Goal: Task Accomplishment & Management: Manage account settings

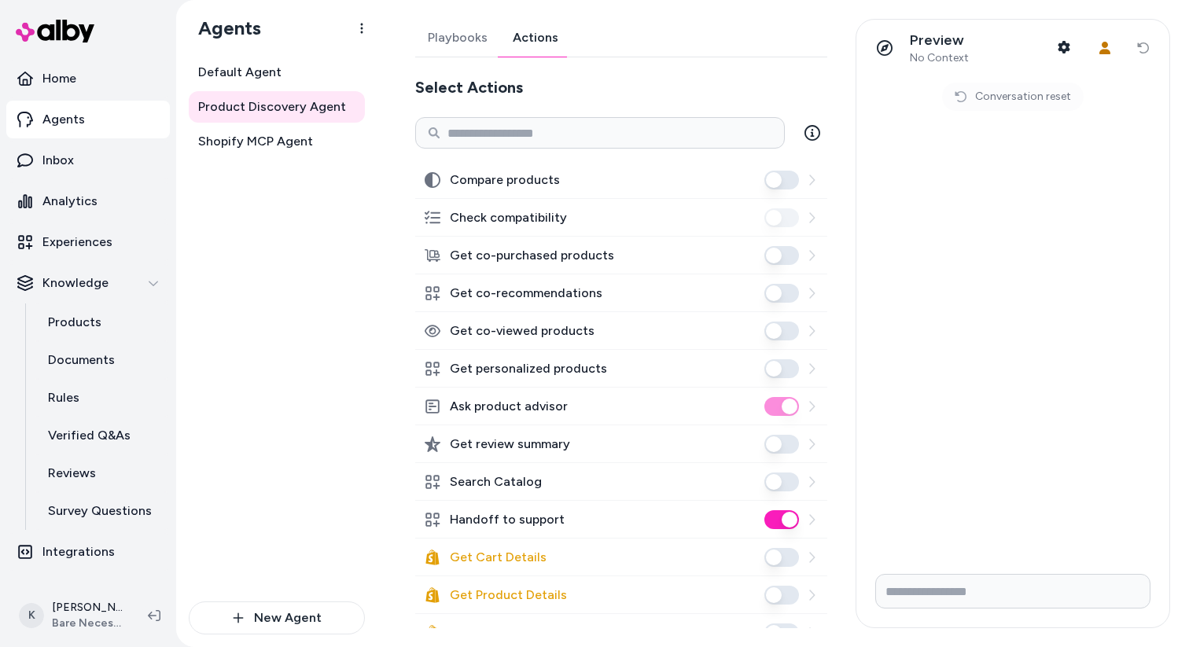
click at [789, 521] on button "Handoff to support" at bounding box center [781, 519] width 35 height 19
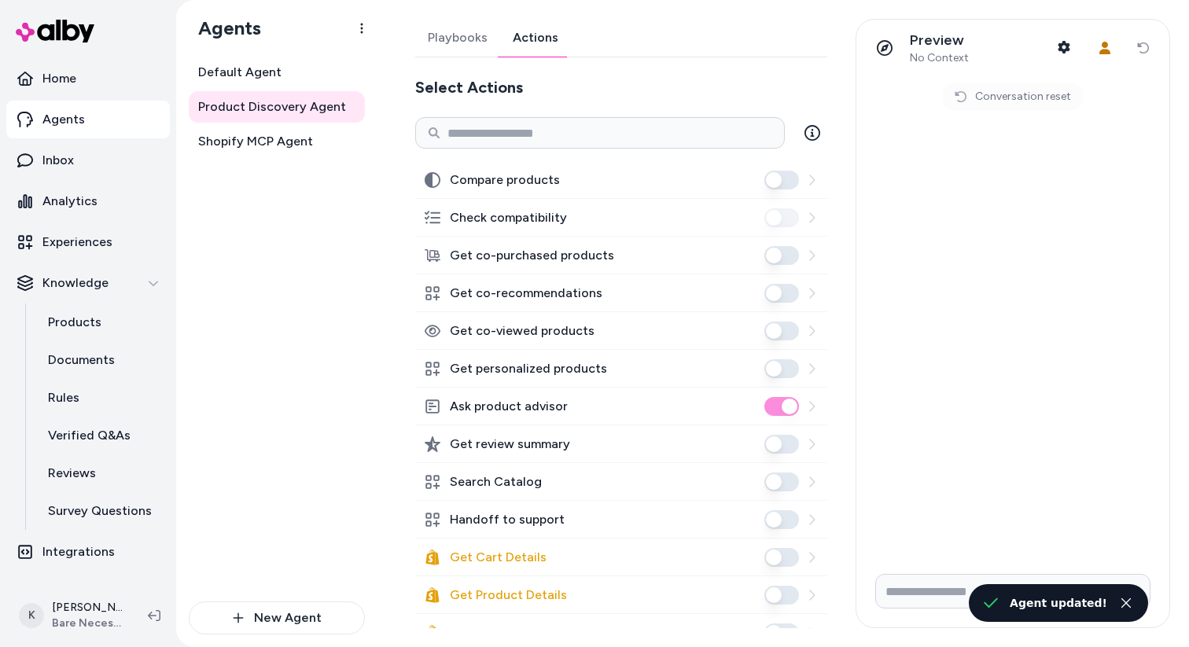
click at [1143, 50] on div "Preview No Context Shopper Context User Context Reset conversation" at bounding box center [1012, 48] width 313 height 57
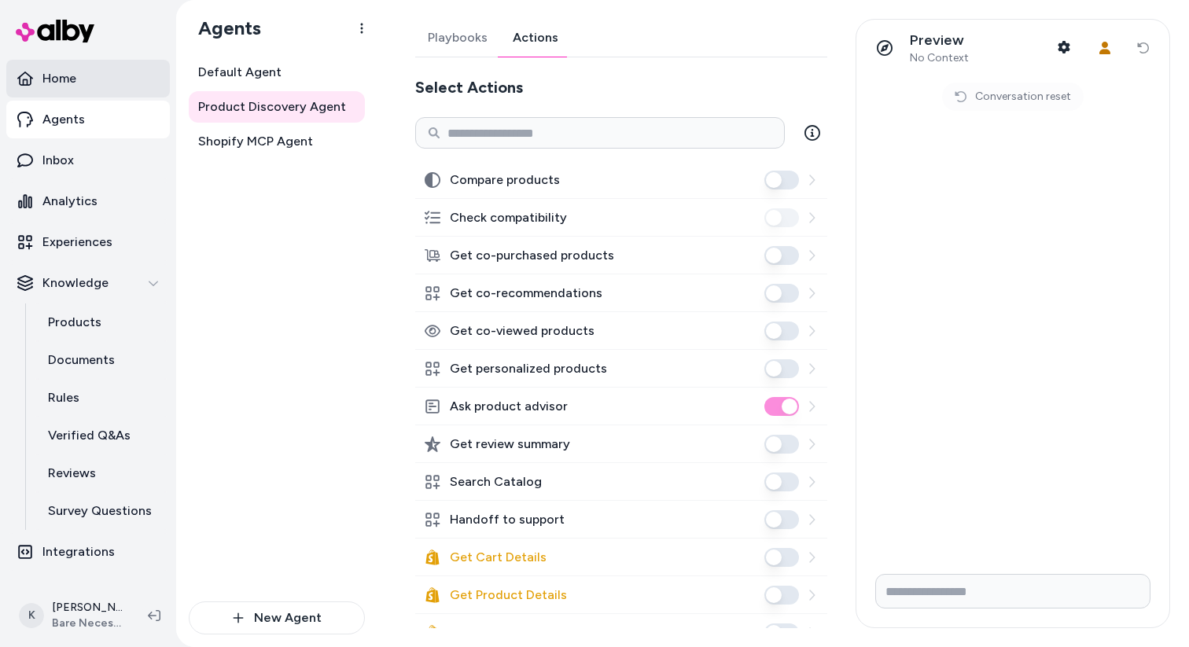
click at [109, 78] on link "Home" at bounding box center [88, 79] width 164 height 38
click at [90, 82] on link "Home" at bounding box center [88, 79] width 164 height 38
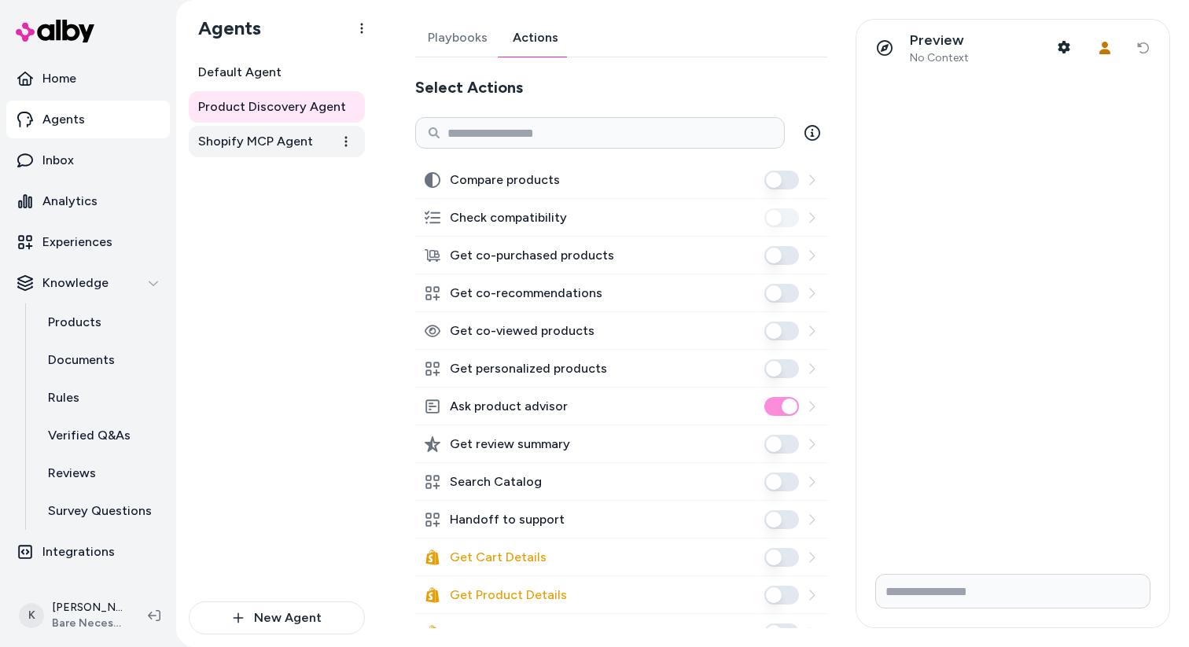
click at [310, 149] on span "Shopify MCP Agent" at bounding box center [255, 141] width 115 height 19
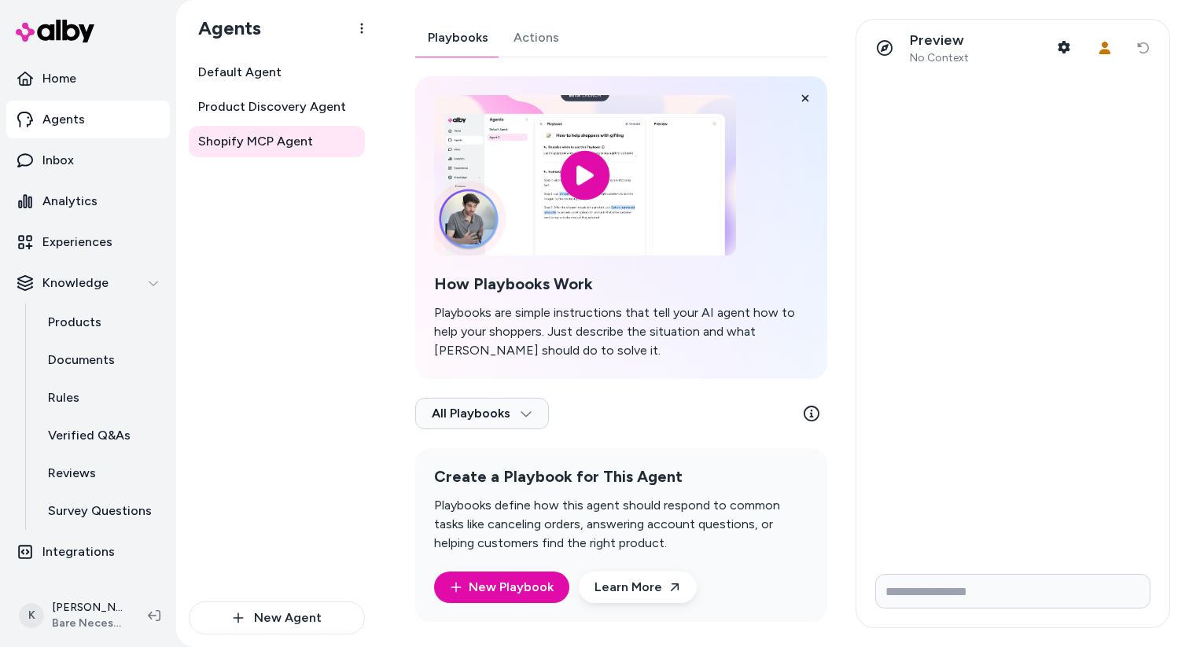
click at [531, 45] on link "Actions" at bounding box center [536, 38] width 71 height 38
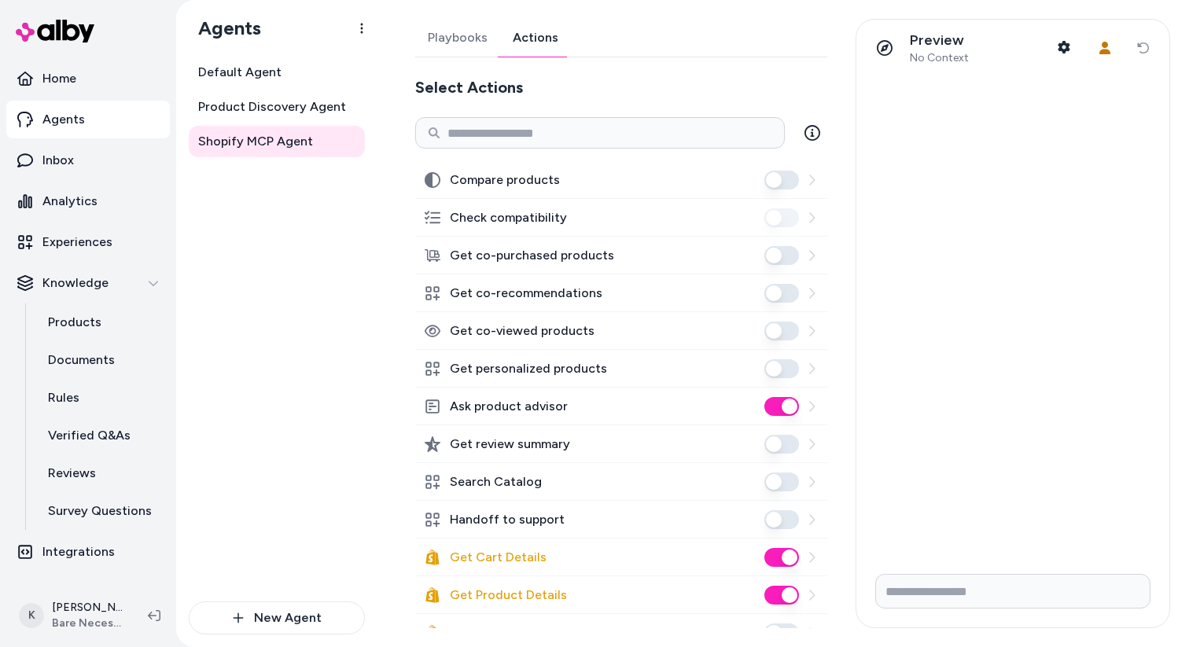
click at [816, 519] on icon at bounding box center [811, 519] width 13 height 13
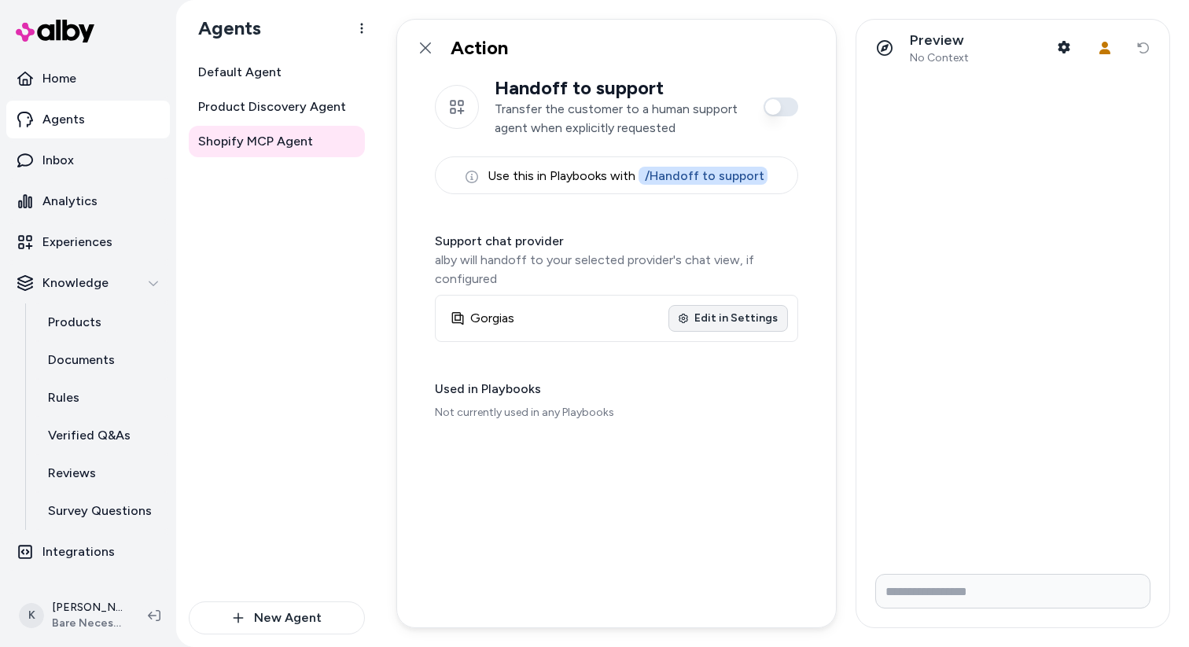
click at [746, 322] on link "Edit in Settings" at bounding box center [728, 318] width 120 height 27
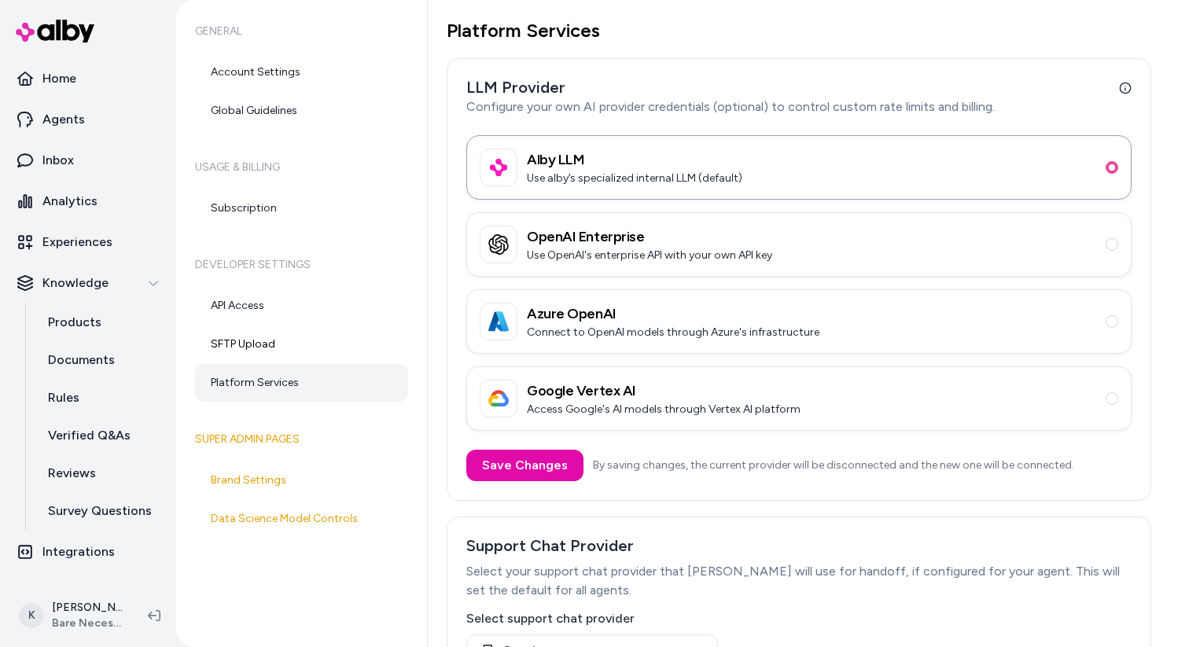
scroll to position [209, 0]
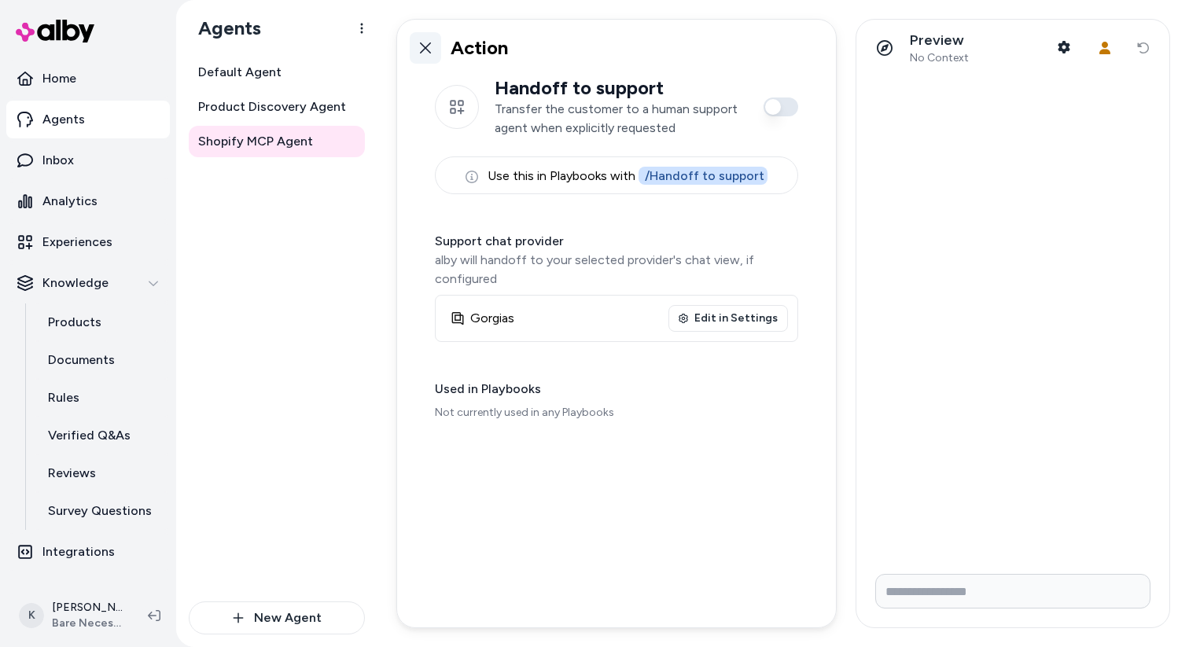
click at [421, 46] on icon at bounding box center [425, 48] width 13 height 13
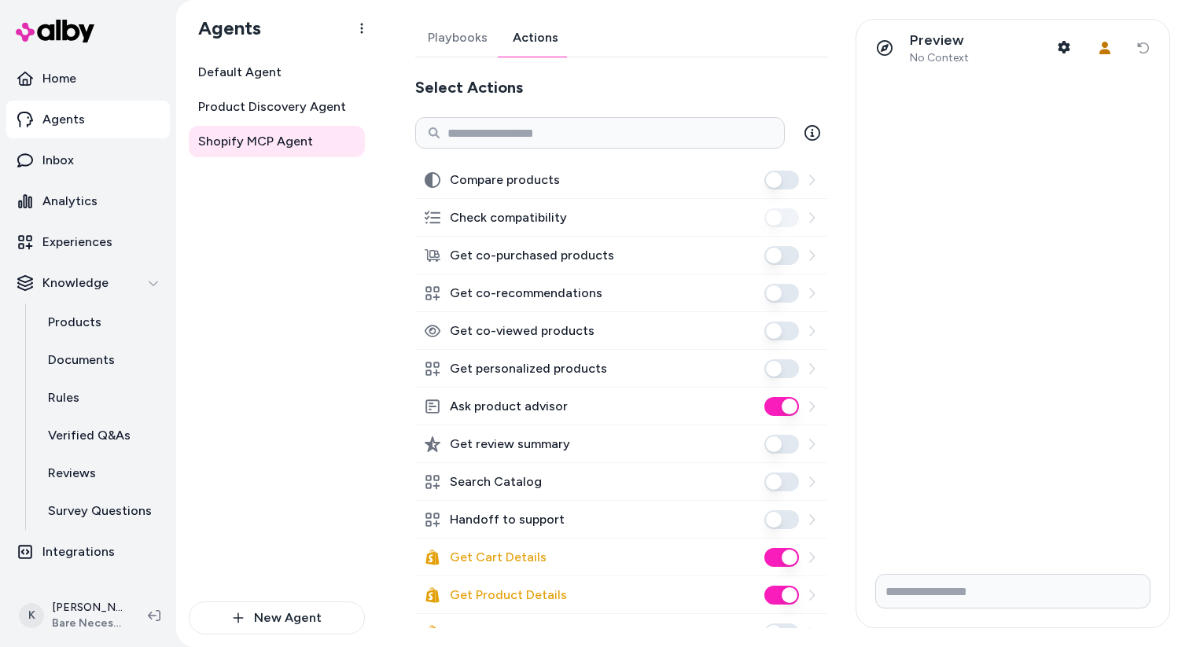
click at [780, 517] on button "Handoff to support" at bounding box center [781, 519] width 35 height 19
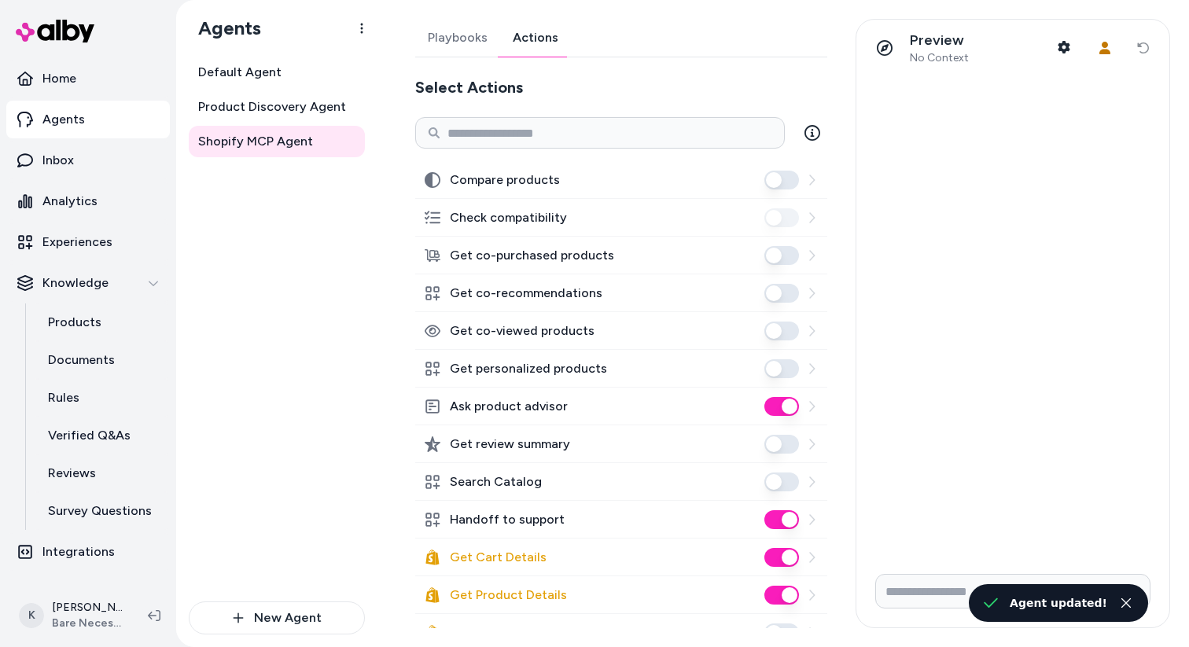
click at [815, 524] on icon at bounding box center [811, 519] width 13 height 13
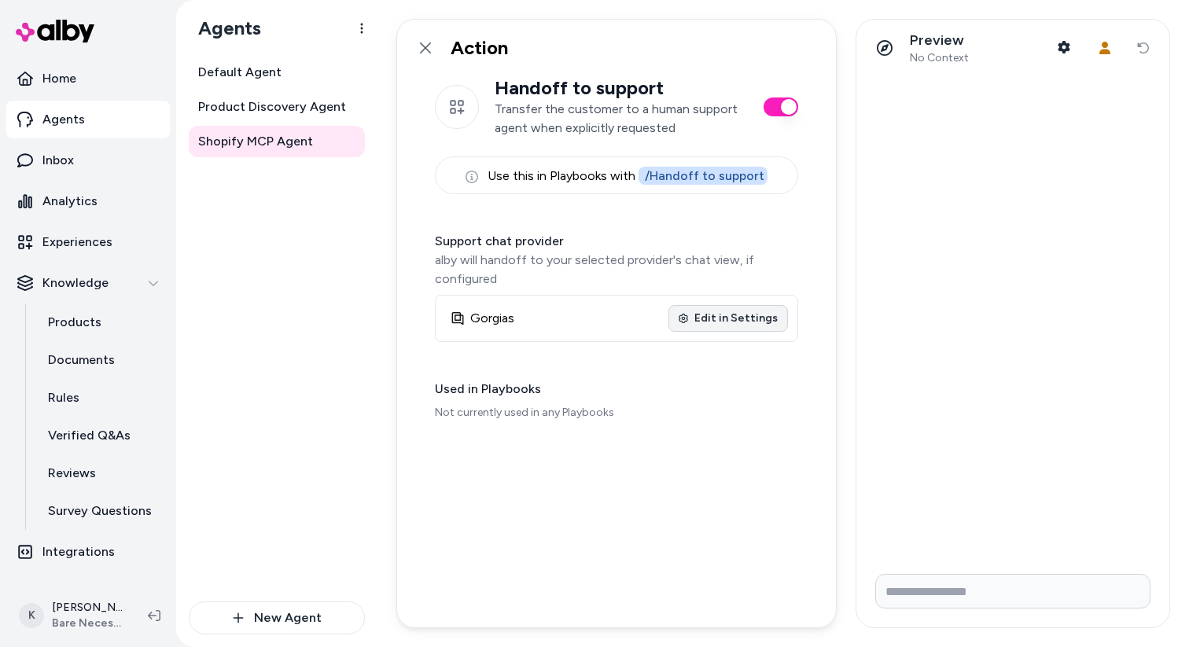
click at [738, 312] on link "Edit in Settings" at bounding box center [728, 318] width 120 height 27
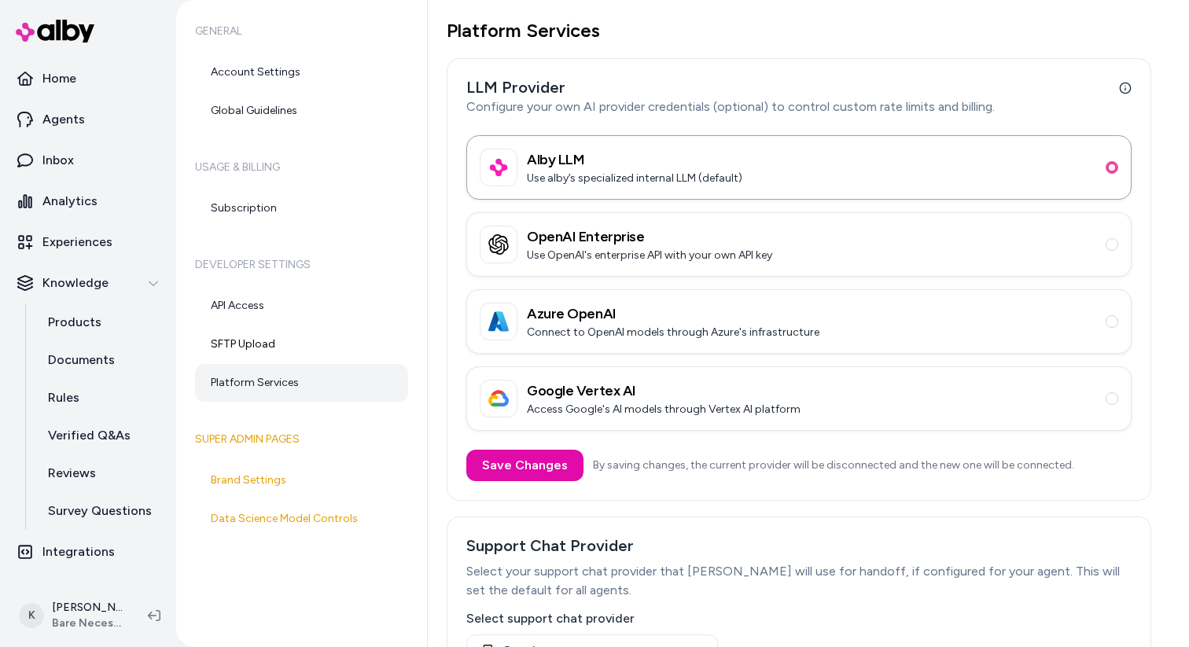
scroll to position [209, 0]
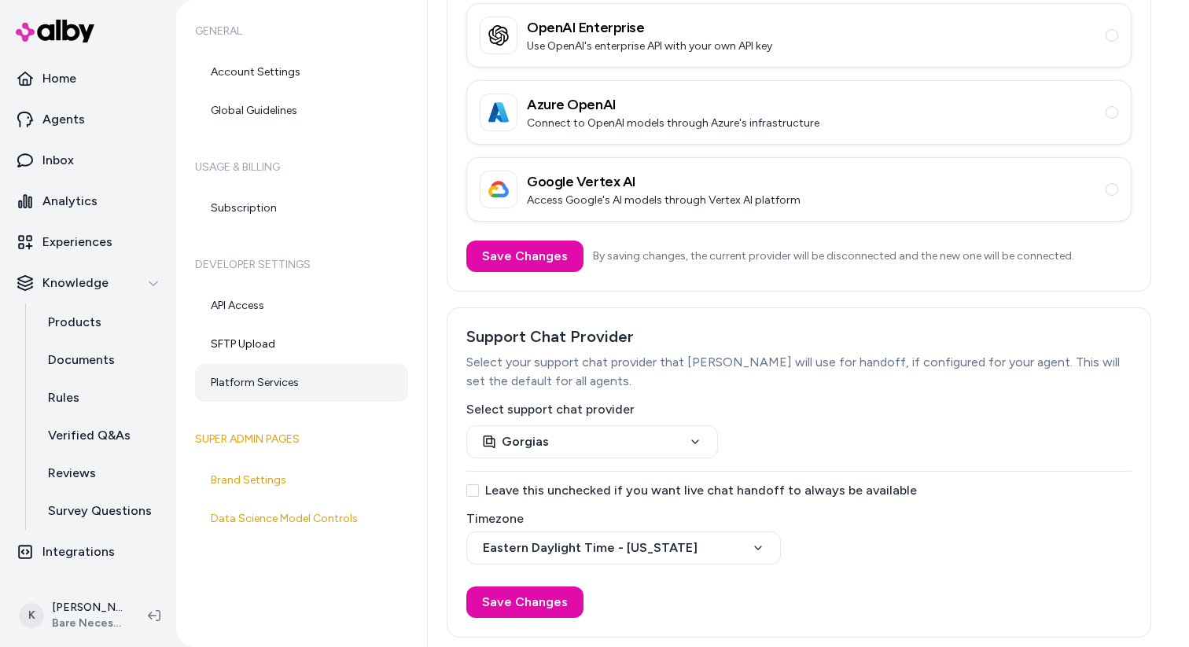
click at [476, 490] on button "Leave this unchecked if you want live chat handoff to always be available" at bounding box center [472, 490] width 13 height 13
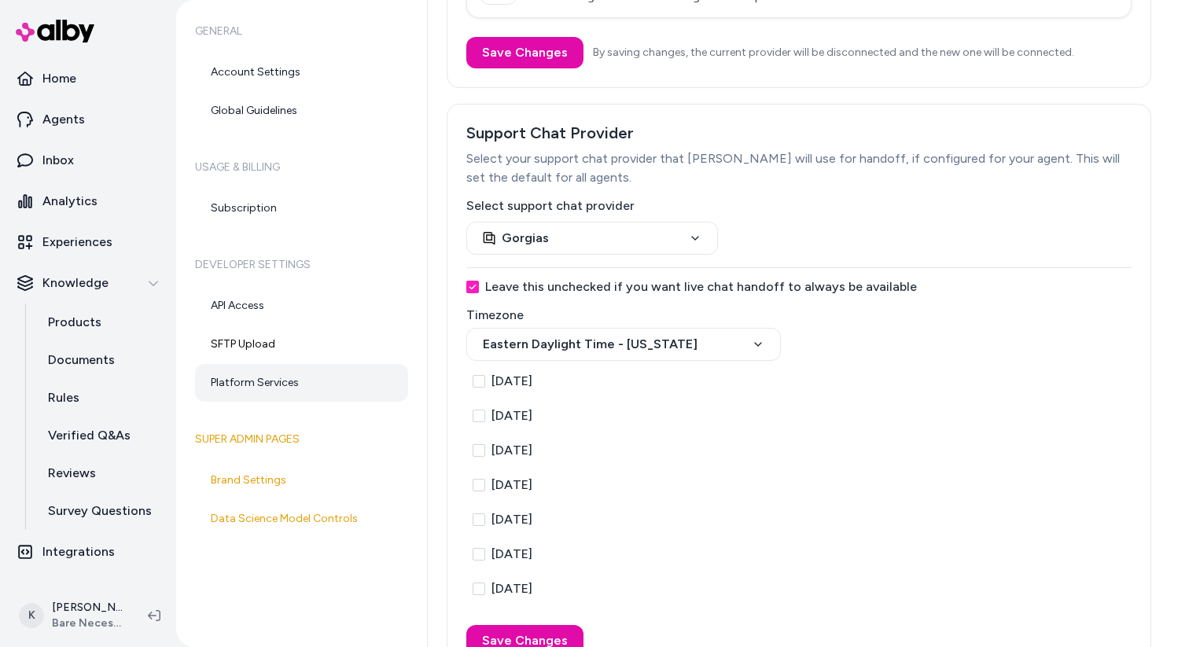
scroll to position [451, 0]
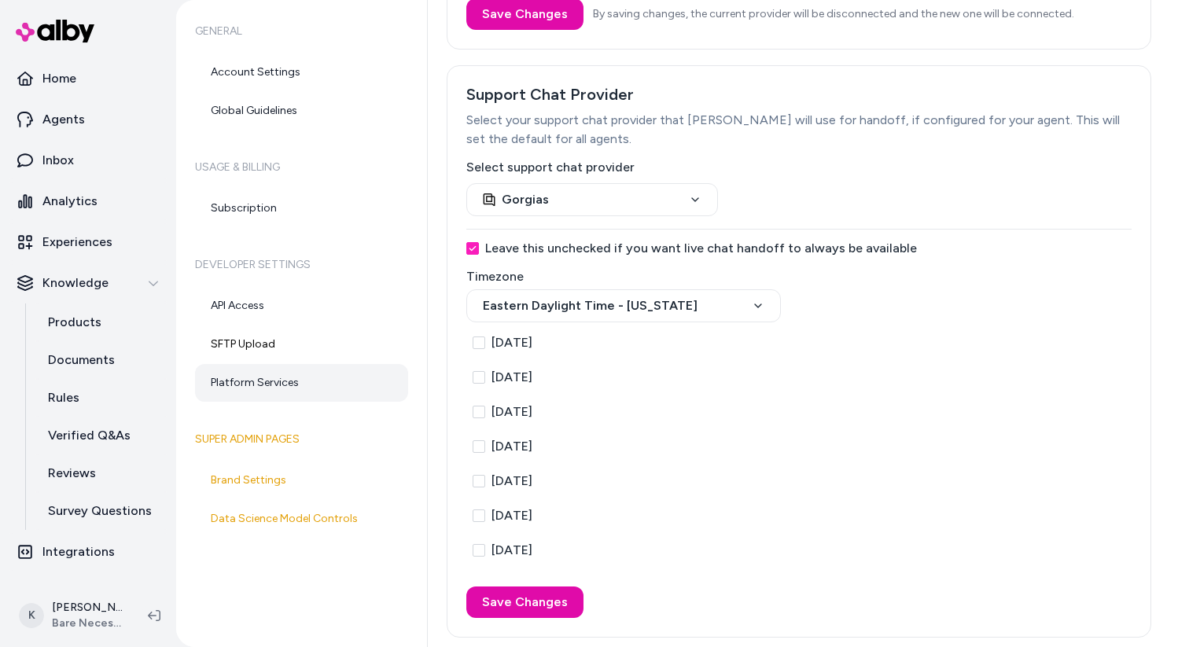
click at [480, 415] on button "Tuesday" at bounding box center [479, 412] width 13 height 13
click at [480, 374] on button "Monday" at bounding box center [479, 377] width 13 height 13
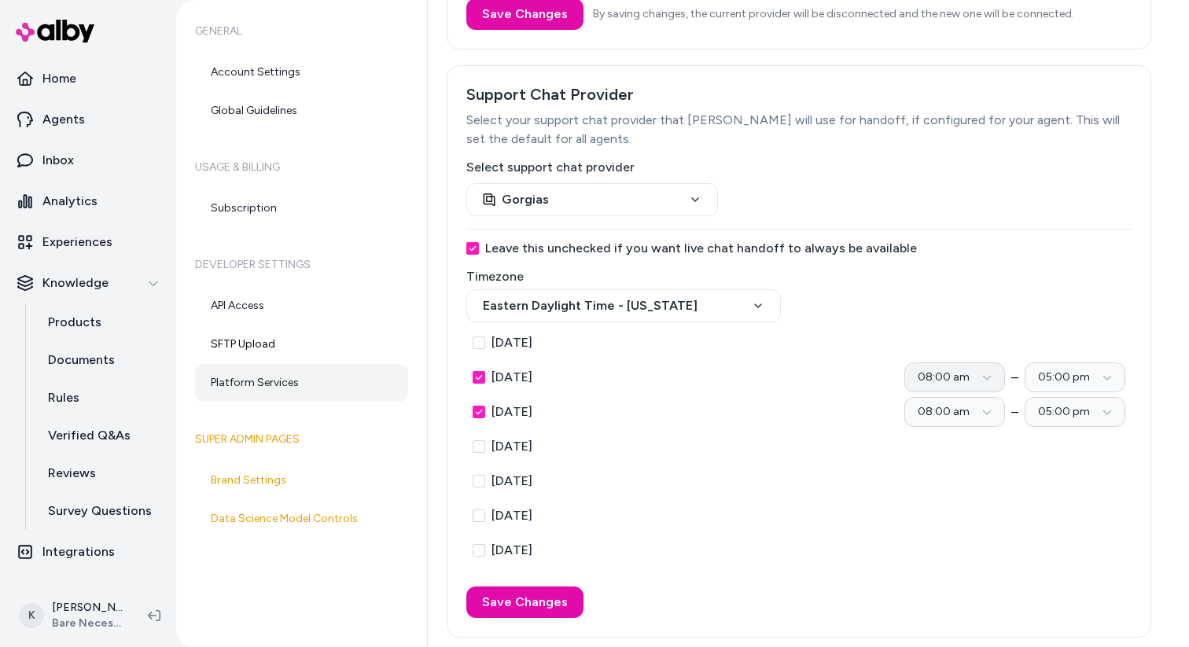
click at [980, 381] on button "08:00 am" at bounding box center [954, 378] width 101 height 30
click at [981, 381] on html "Home Agents Inbox Analytics Experiences Knowledge Products Documents Rules Veri…" at bounding box center [594, 323] width 1189 height 647
click at [479, 378] on button "Monday" at bounding box center [479, 377] width 13 height 13
click at [479, 410] on button "Tuesday" at bounding box center [479, 412] width 13 height 13
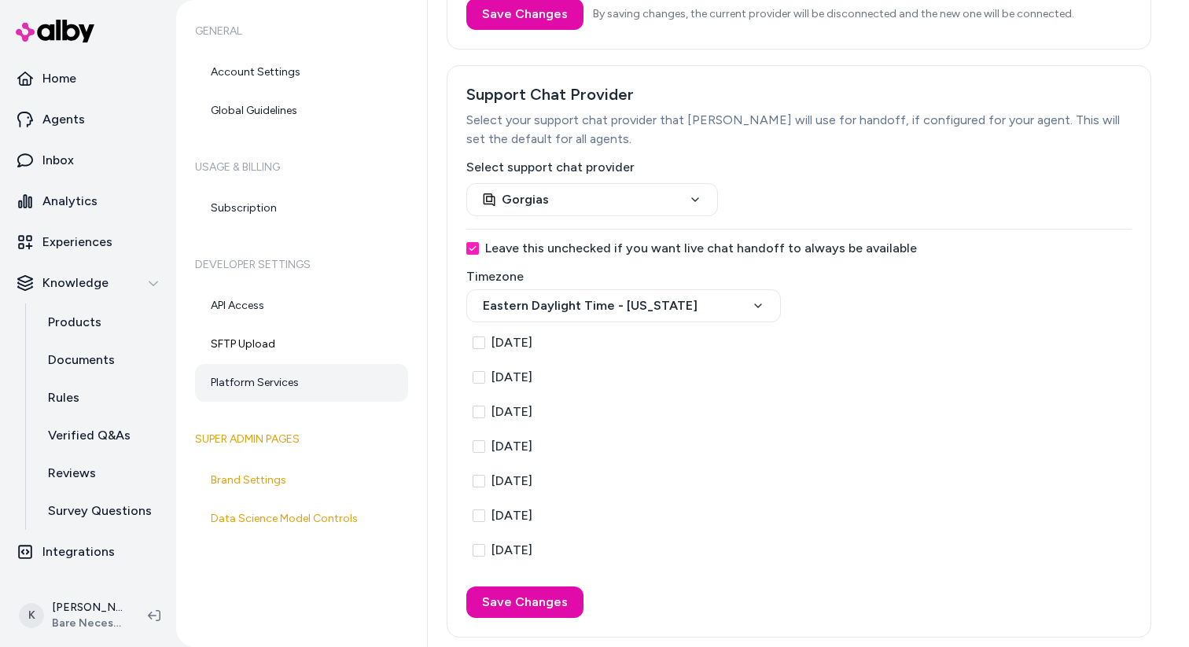
click at [473, 250] on button "Leave this unchecked if you want live chat handoff to always be available" at bounding box center [472, 248] width 13 height 13
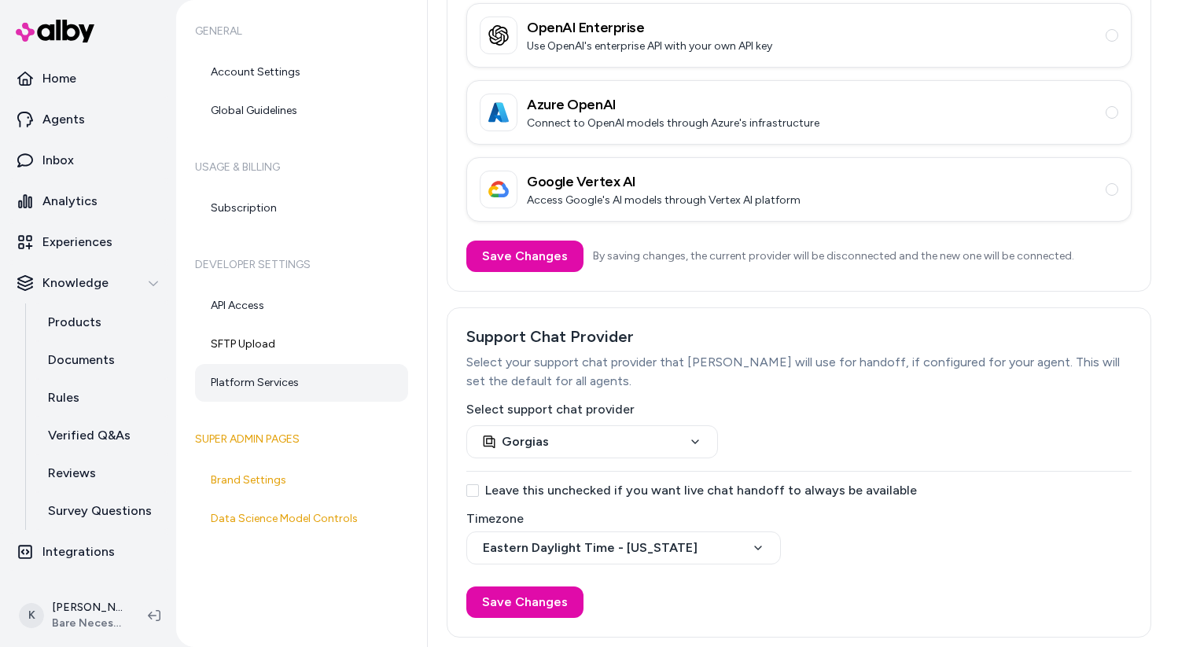
scroll to position [209, 0]
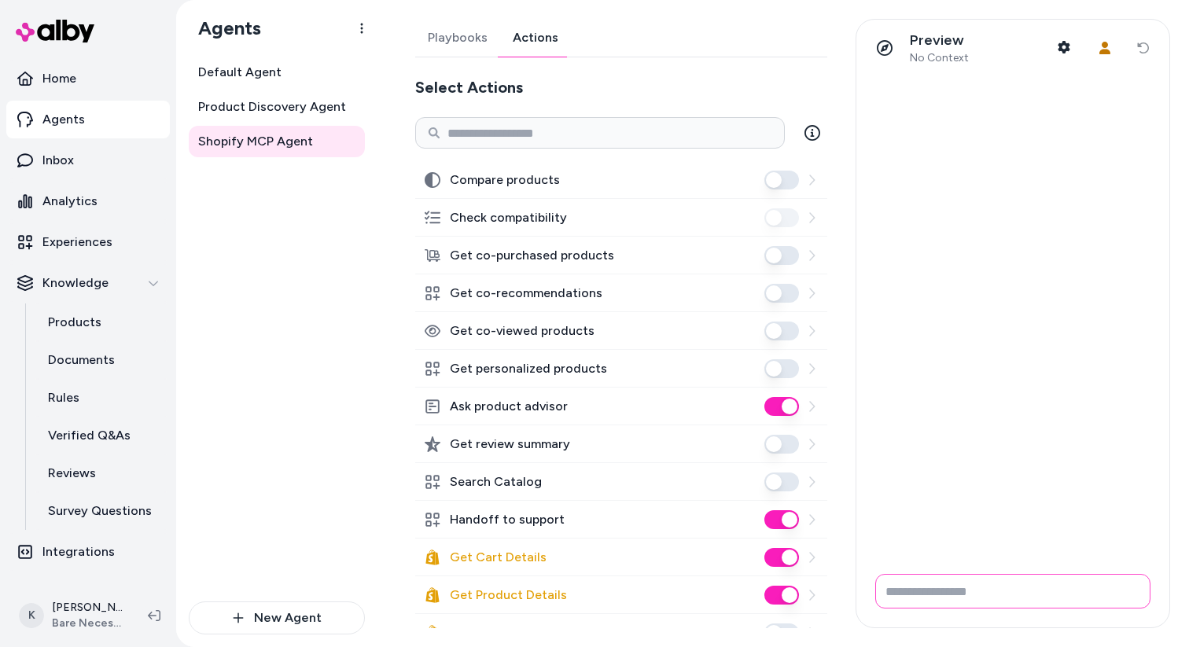
click at [1016, 598] on input "Write your prompt here" at bounding box center [1012, 591] width 275 height 35
type input "**********"
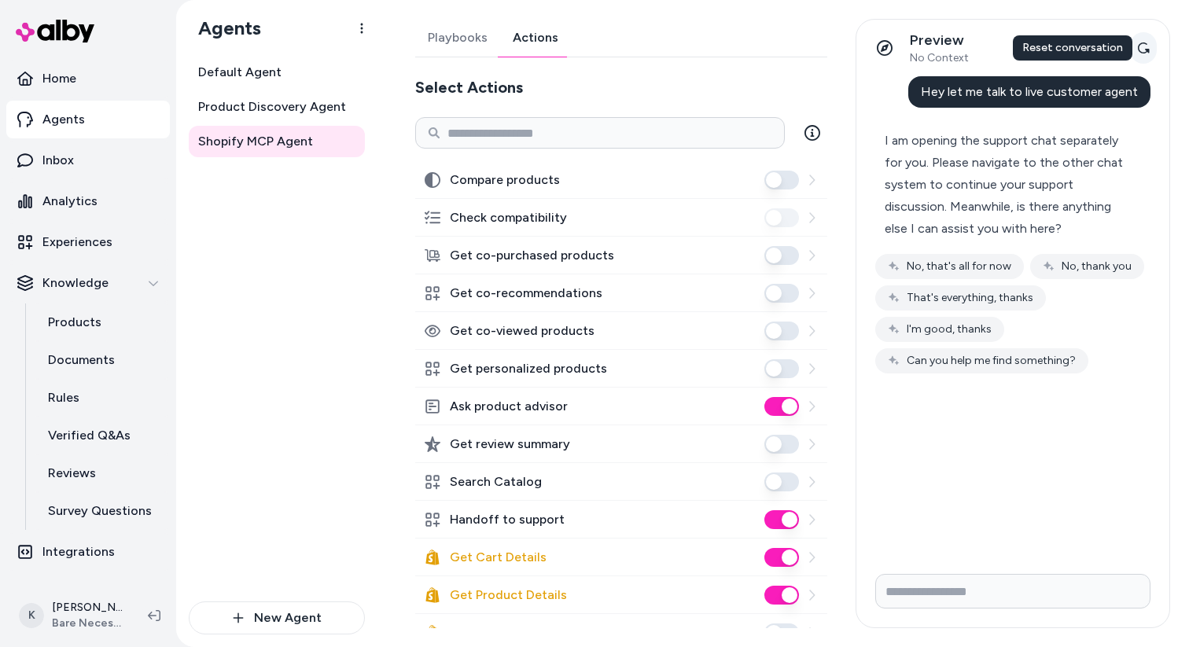
click at [1146, 46] on icon at bounding box center [1143, 48] width 13 height 13
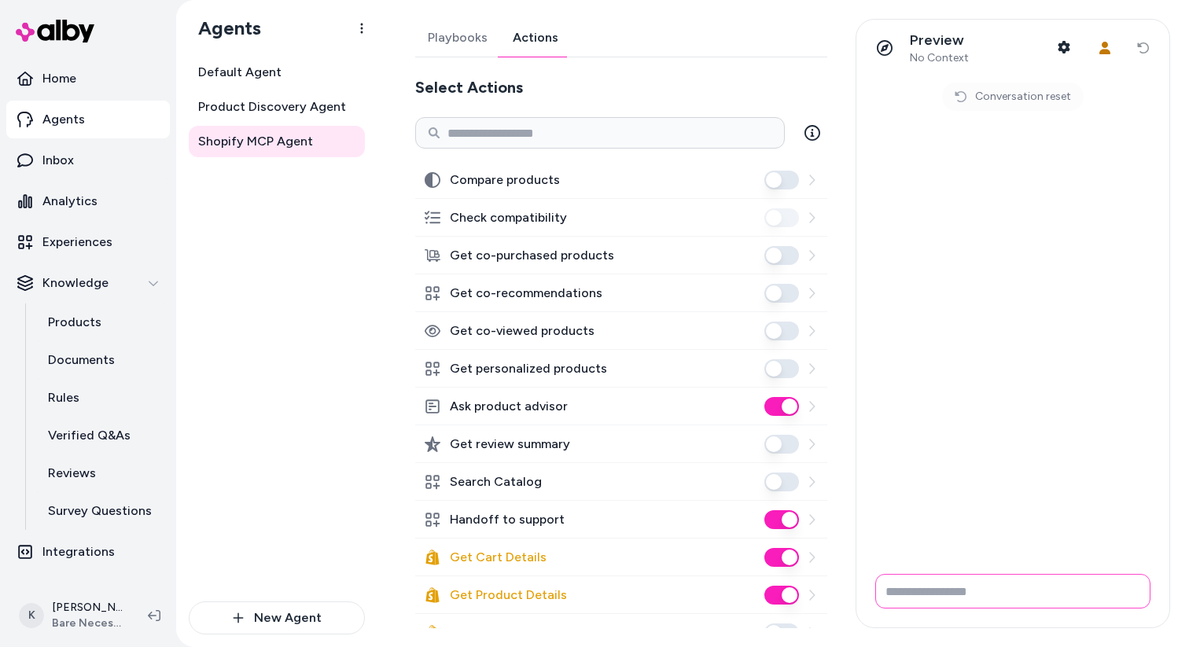
click at [971, 589] on input "Write your prompt here" at bounding box center [1012, 591] width 275 height 35
type input "**********"
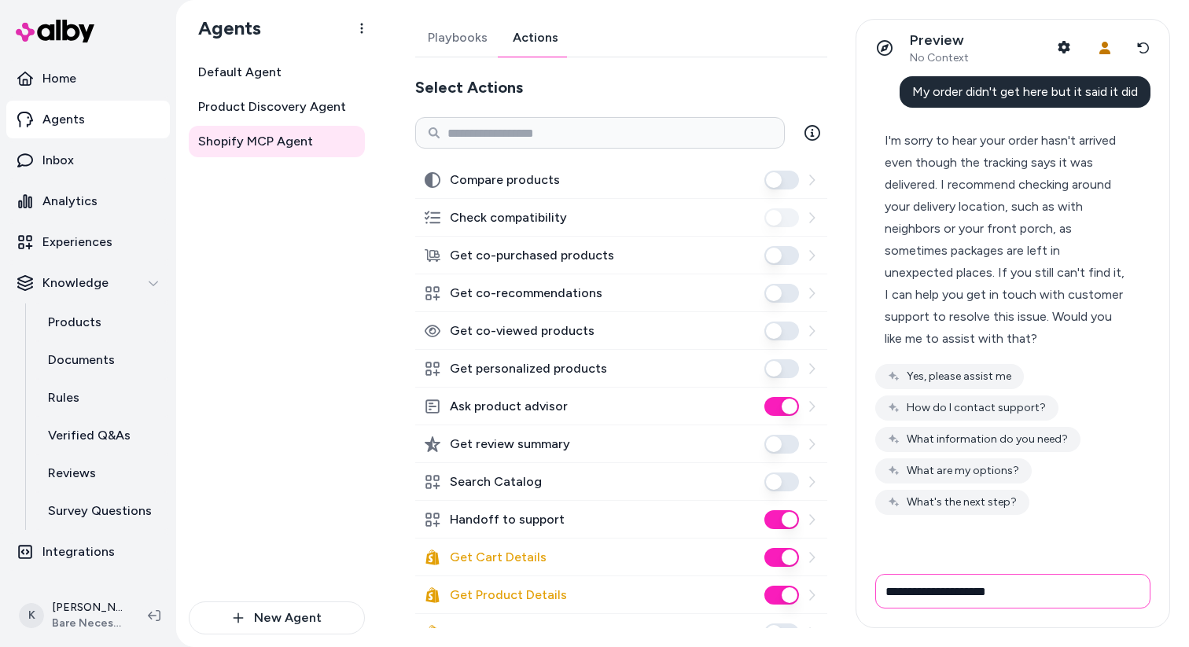
type input "**********"
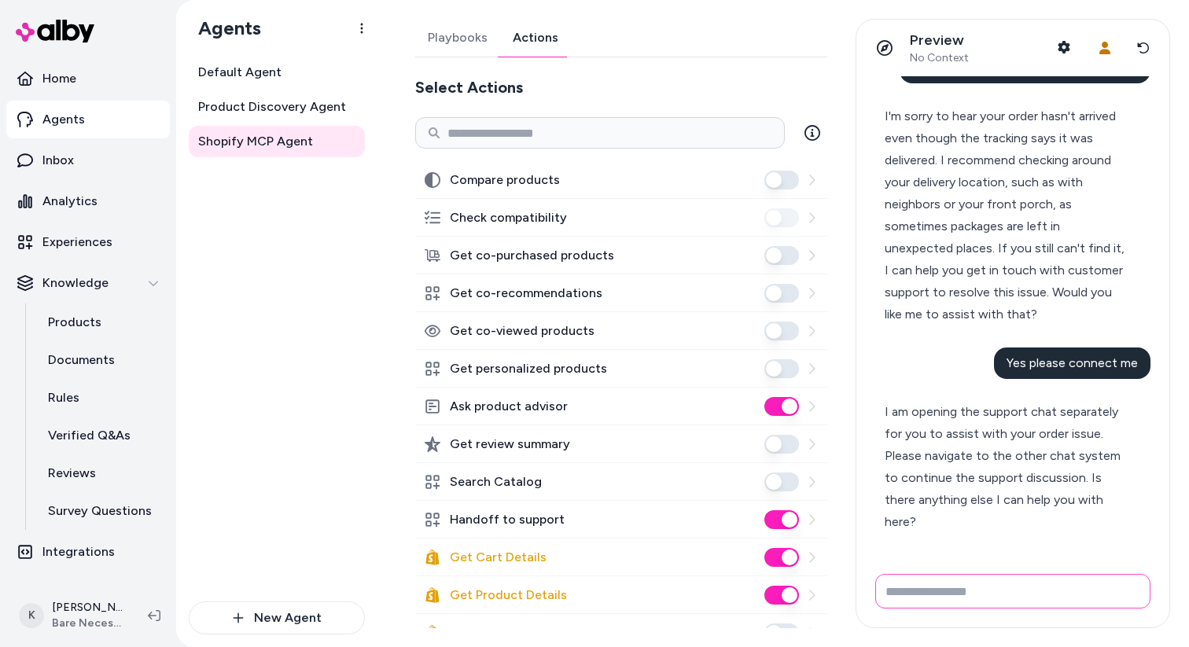
scroll to position [64, 0]
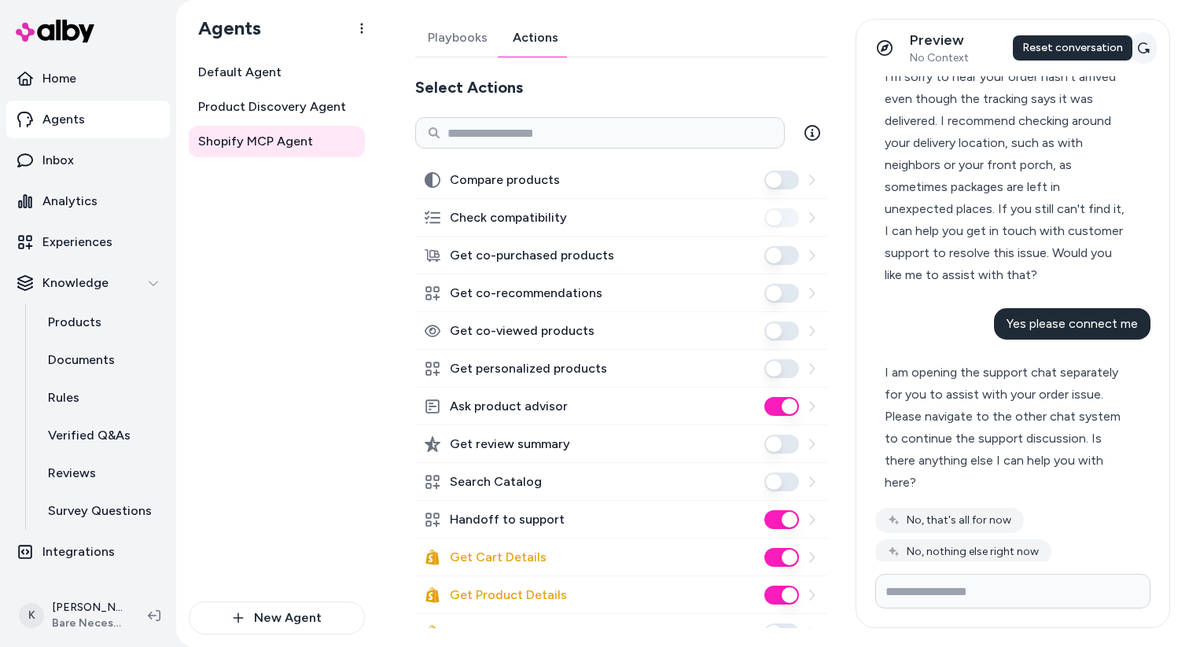
click at [1144, 50] on icon at bounding box center [1143, 48] width 13 height 13
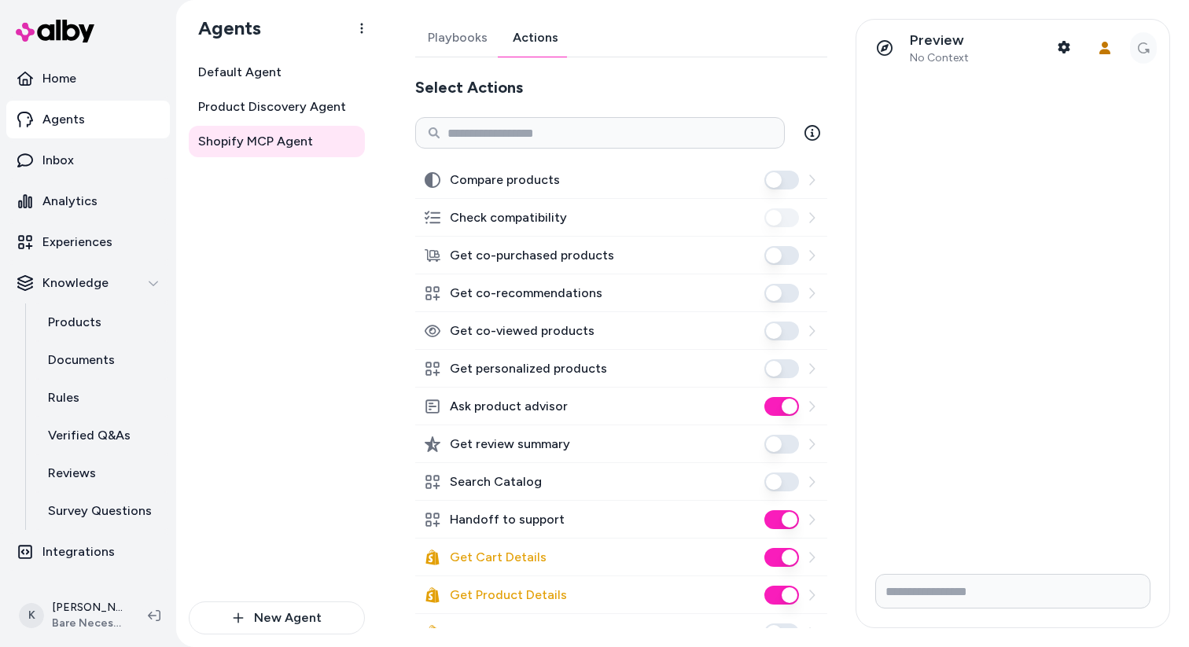
scroll to position [0, 0]
click at [998, 585] on input "Write your prompt here" at bounding box center [1012, 591] width 275 height 35
type input "**********"
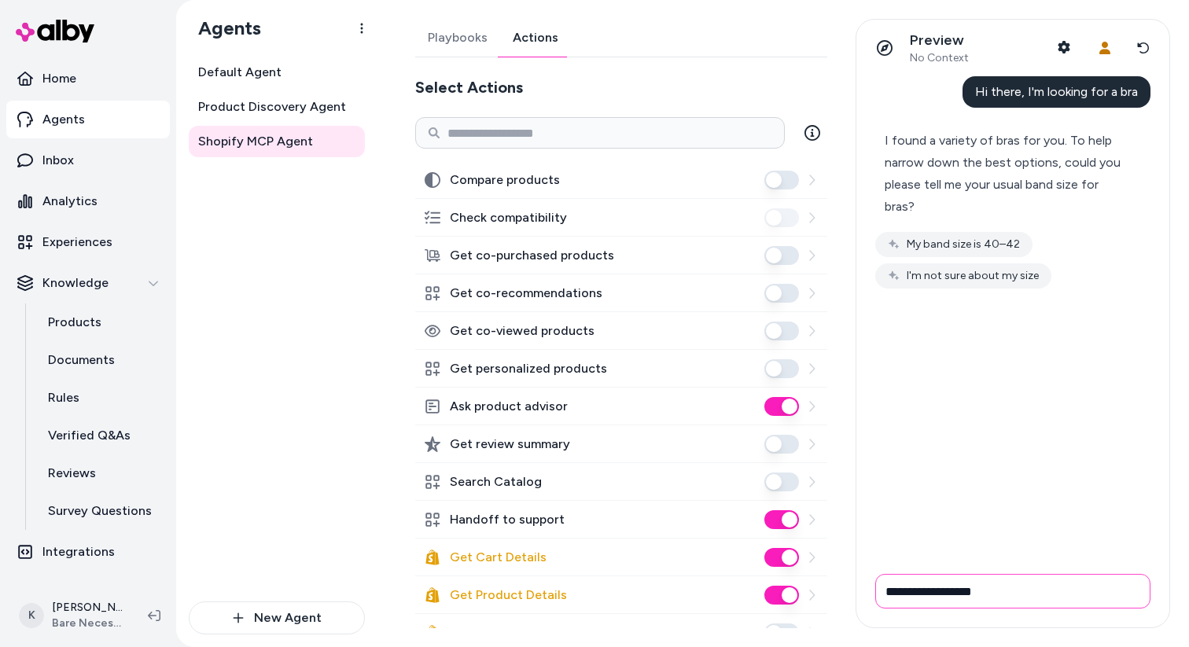
type input "**********"
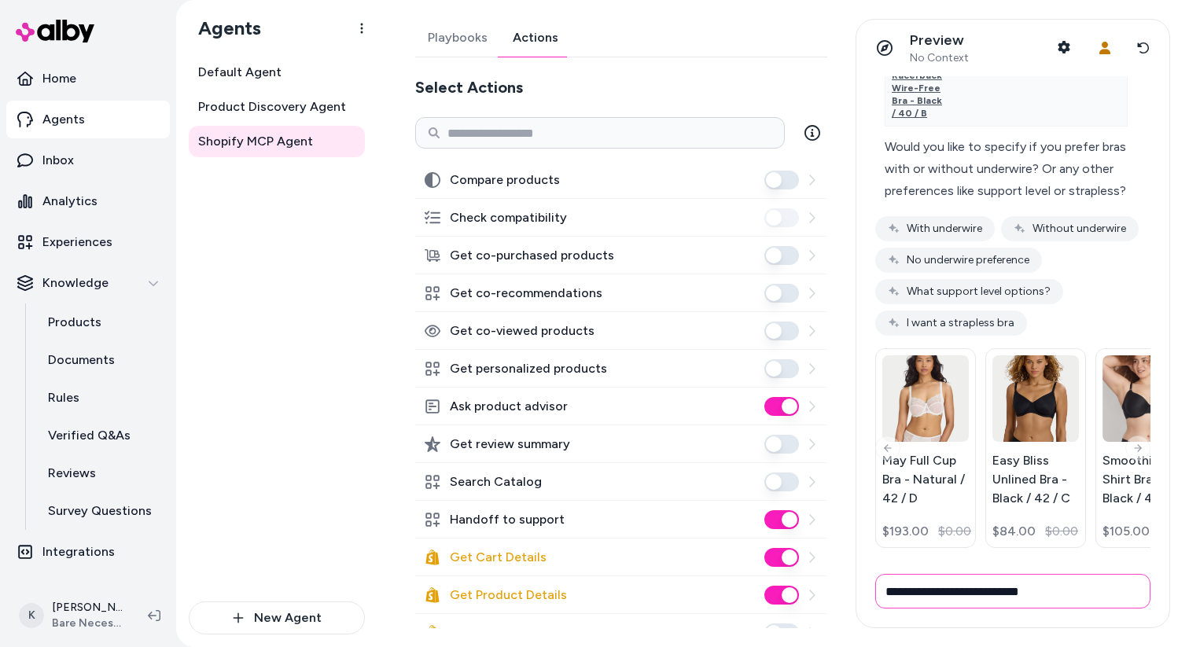
scroll to position [861, 0]
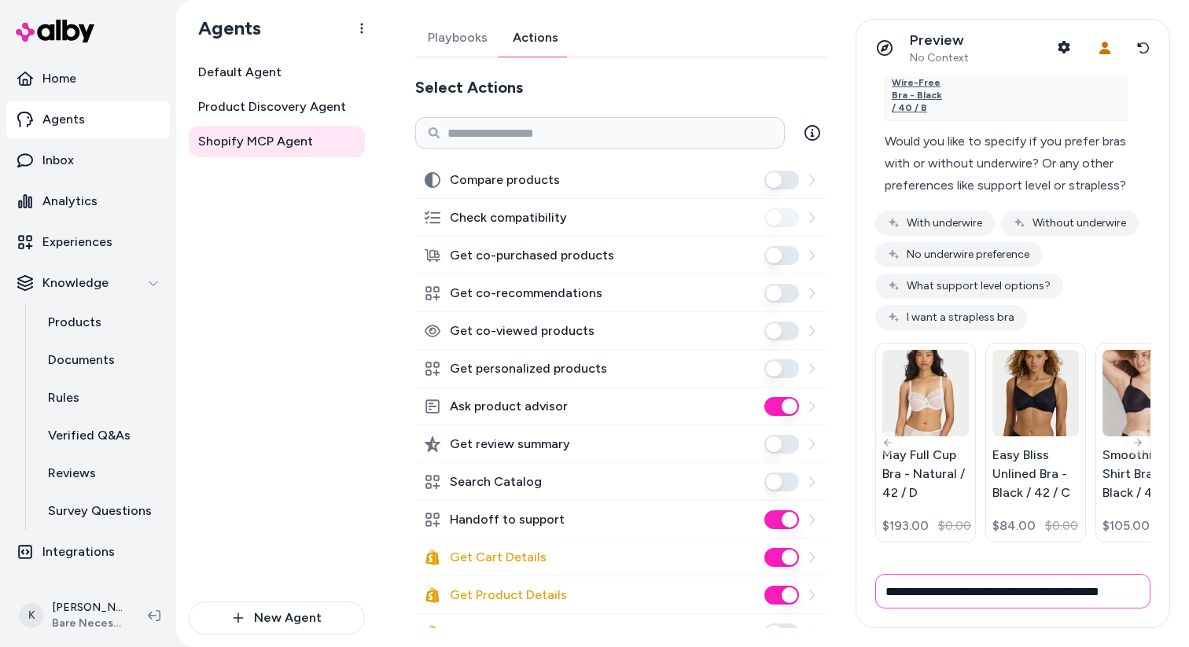
type input "**********"
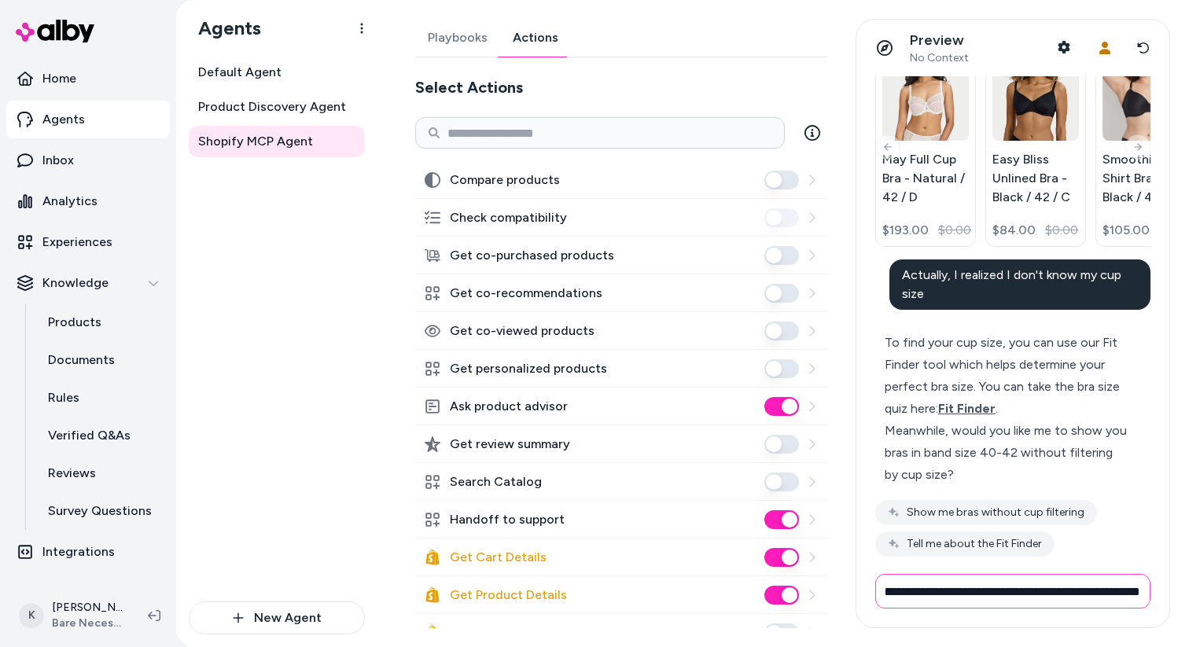
scroll to position [0, 40]
type input "**********"
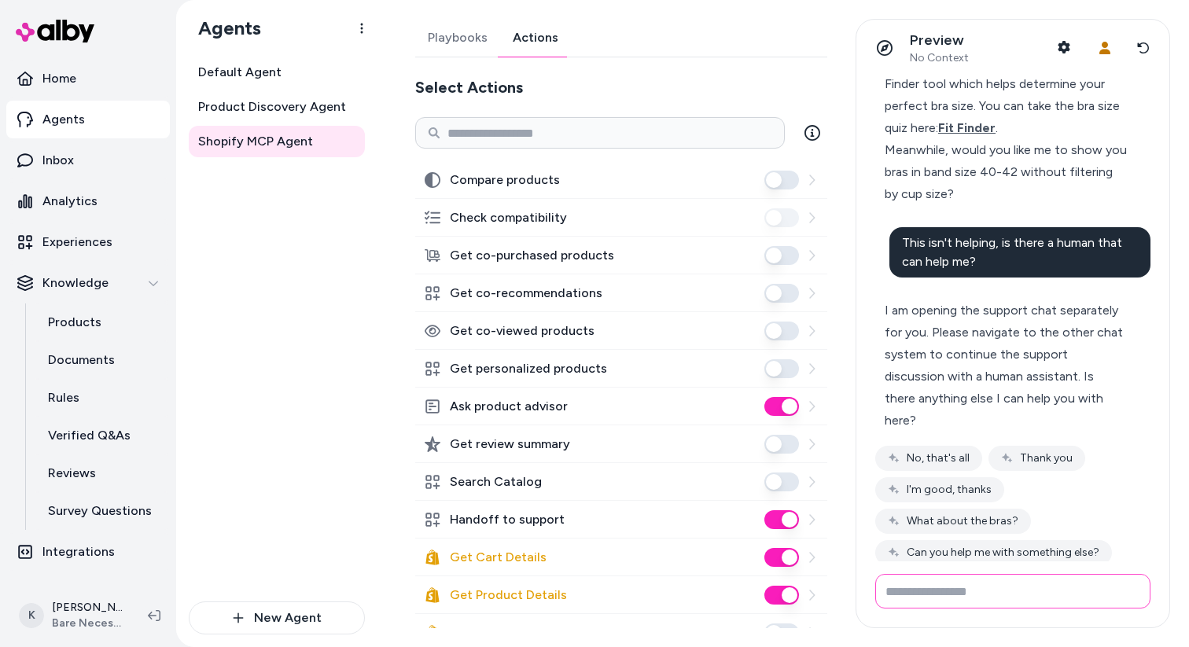
scroll to position [1314, 0]
click at [452, 35] on link "Playbooks" at bounding box center [457, 38] width 85 height 38
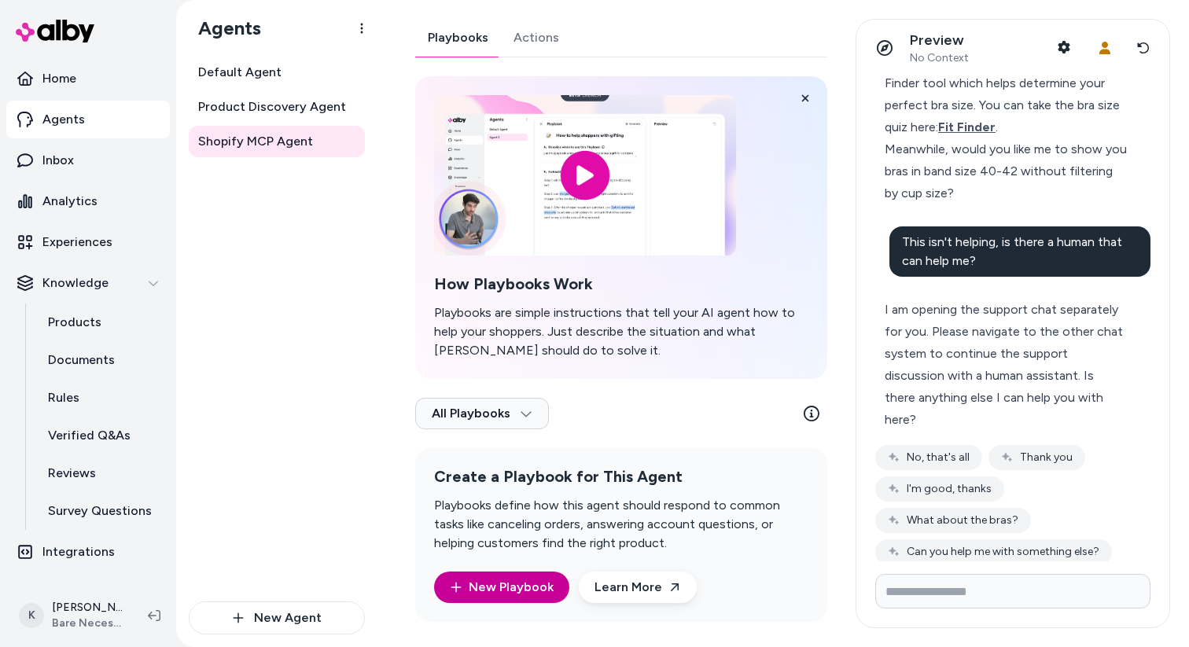
click at [521, 585] on link "New Playbook" at bounding box center [502, 587] width 104 height 19
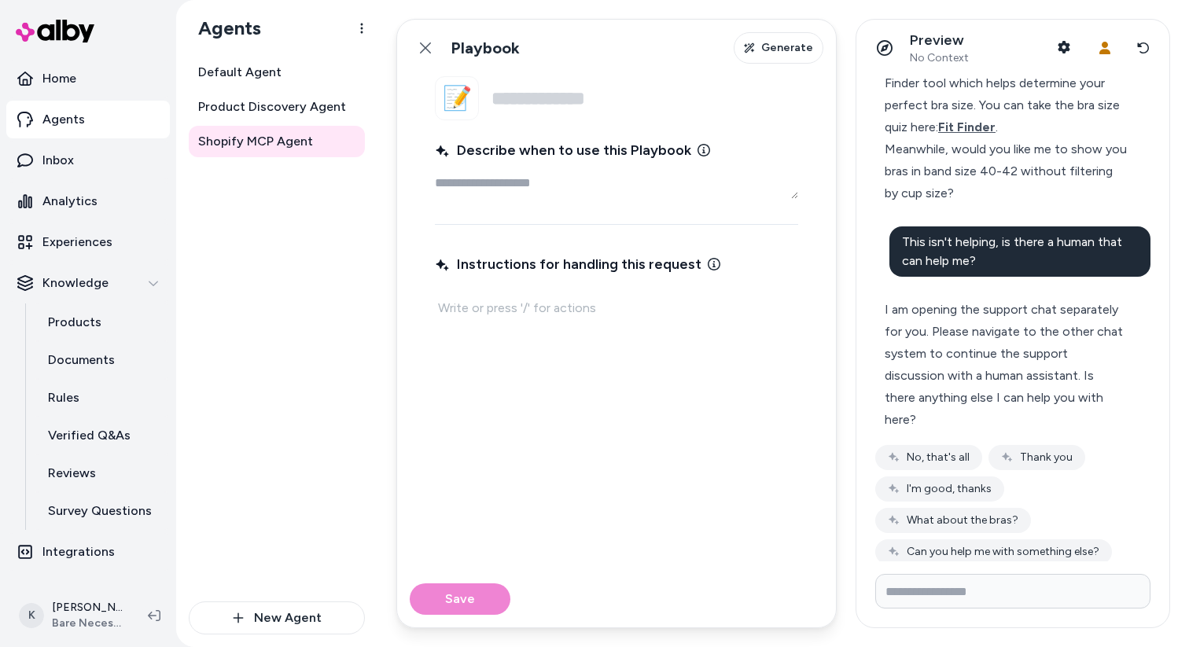
click at [664, 186] on textarea "Describe when to use this Playbook" at bounding box center [616, 182] width 363 height 31
type textarea "*"
click at [428, 52] on icon at bounding box center [425, 48] width 13 height 13
click at [417, 45] on link "Back" at bounding box center [425, 47] width 31 height 31
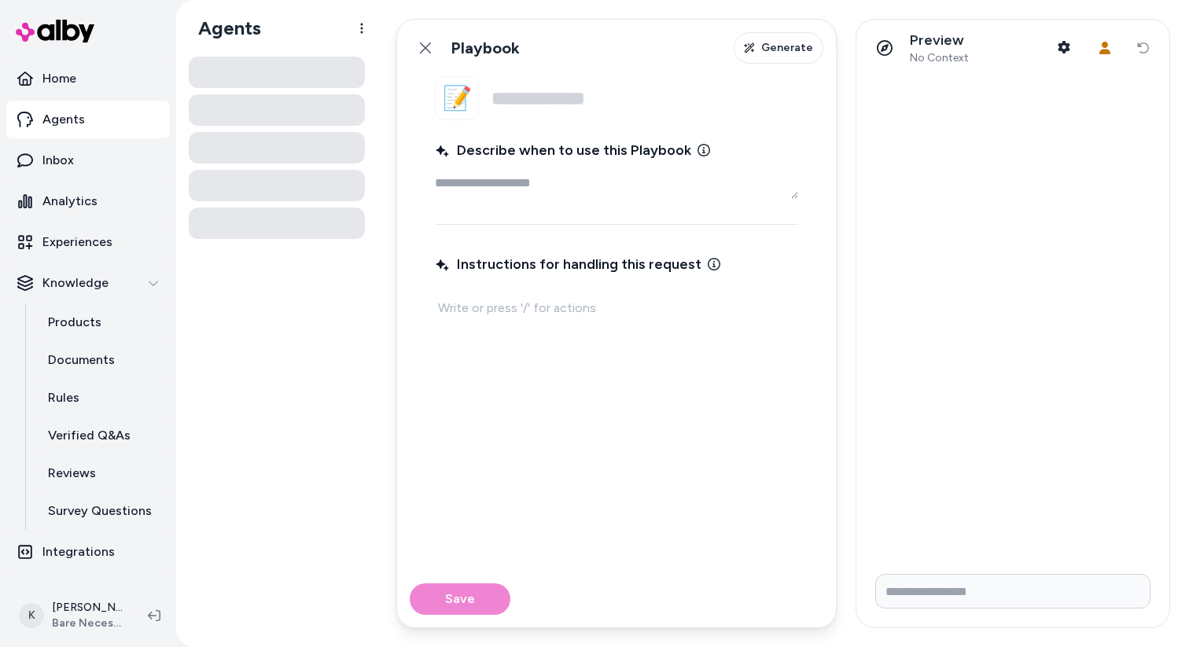
type textarea "*"
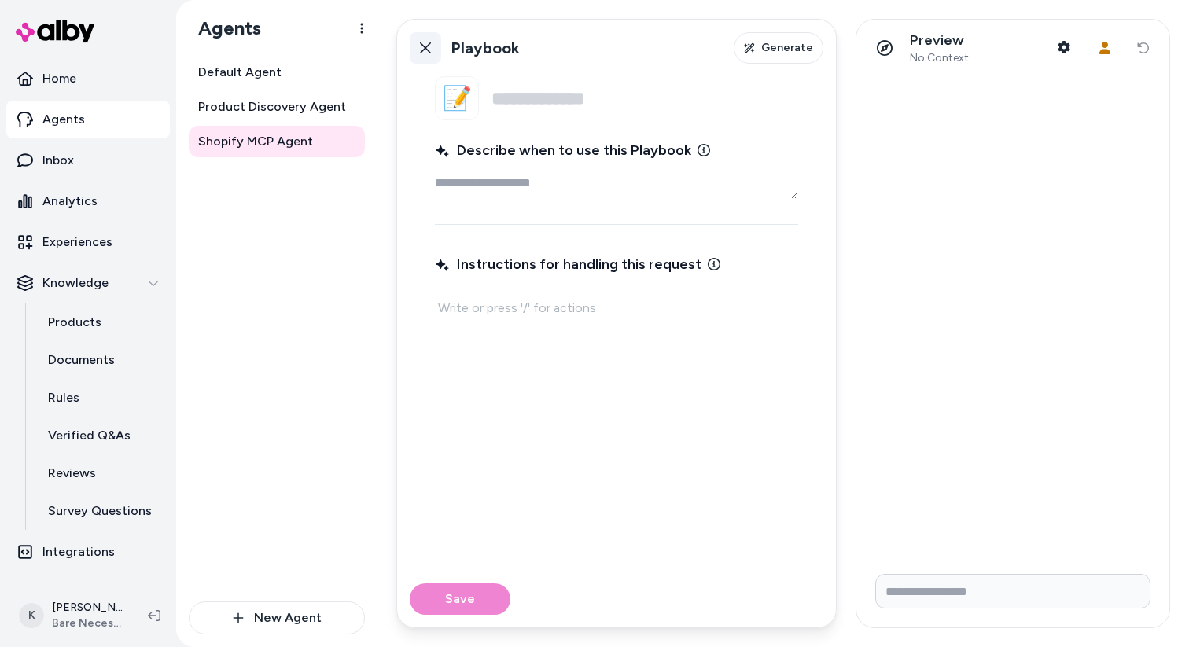
click at [424, 49] on icon at bounding box center [425, 47] width 11 height 11
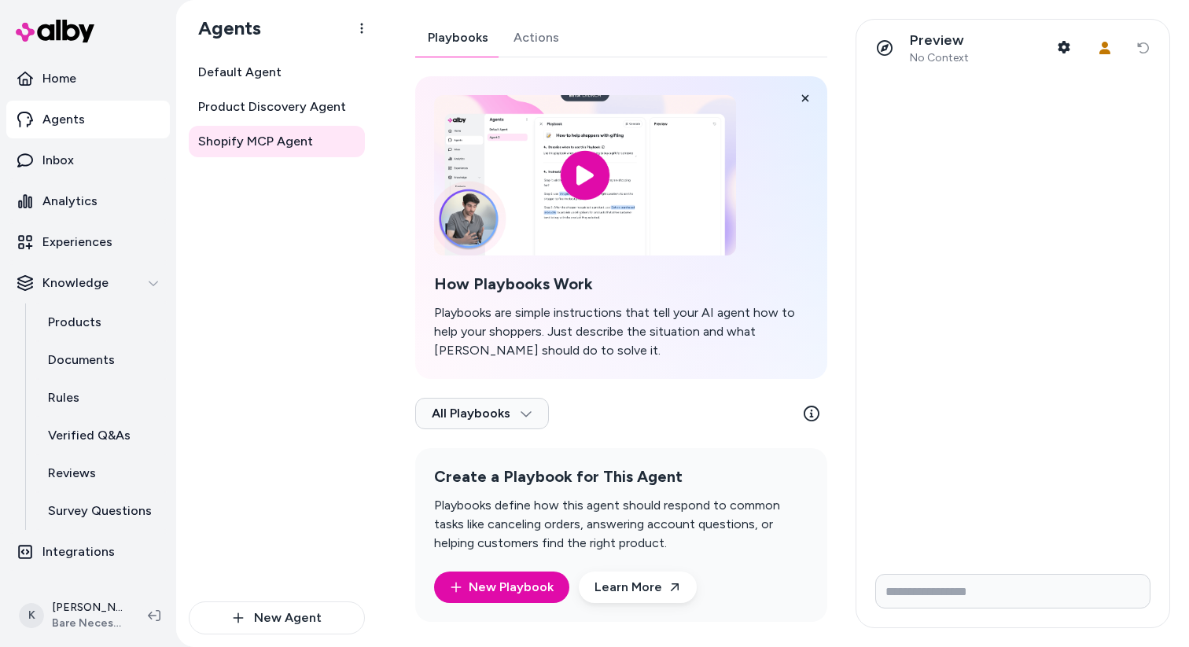
click at [532, 45] on link "Actions" at bounding box center [536, 38] width 71 height 38
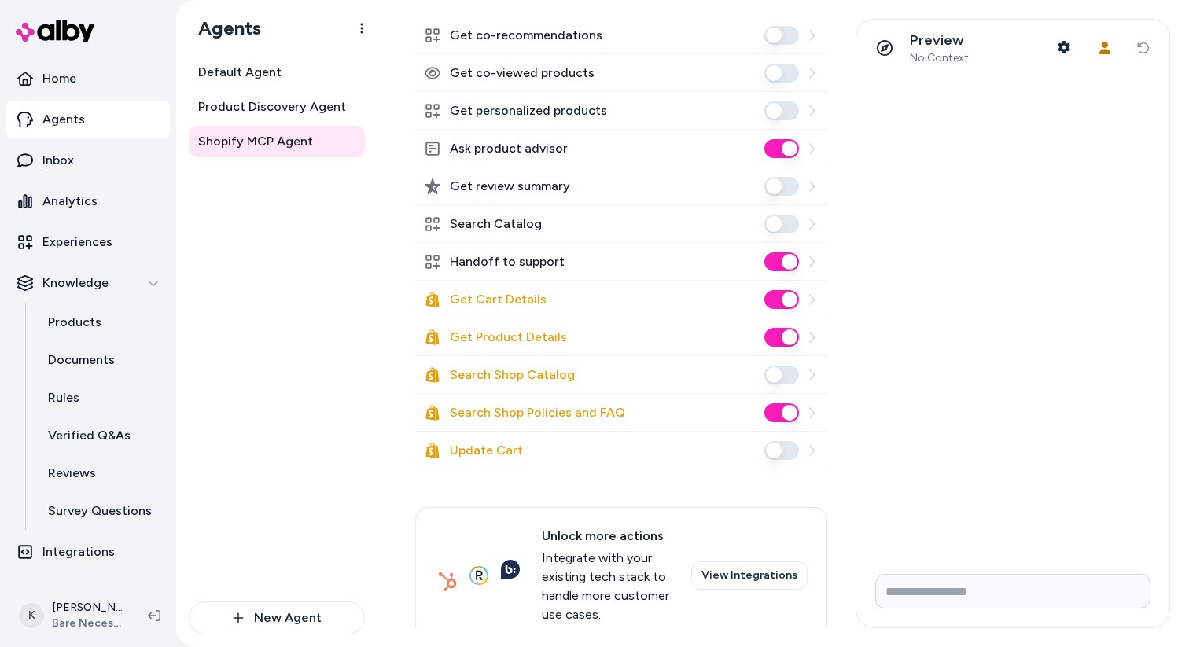
scroll to position [293, 0]
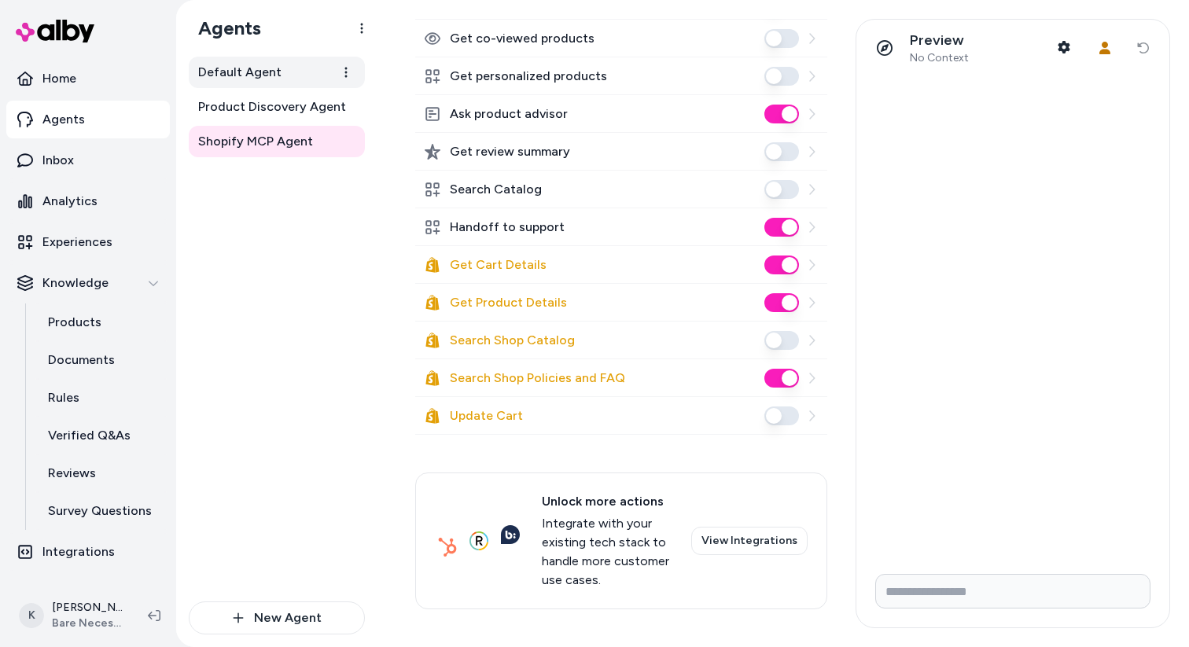
click at [270, 79] on span "Default Agent" at bounding box center [239, 72] width 83 height 19
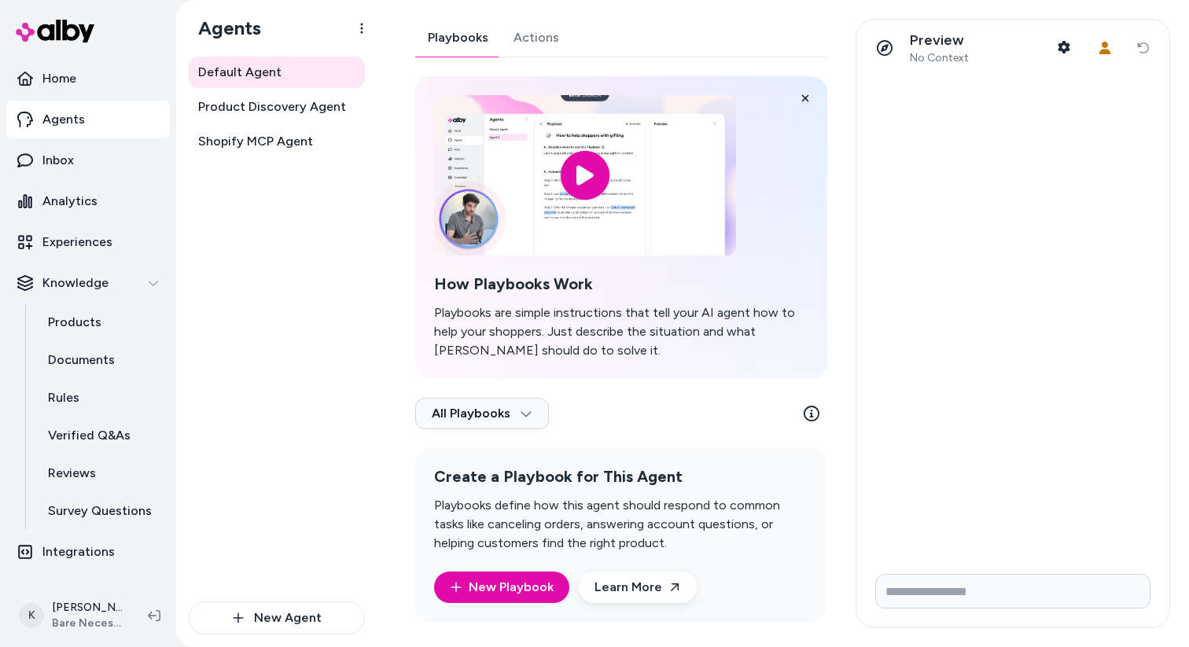
click at [537, 39] on link "Actions" at bounding box center [536, 38] width 71 height 38
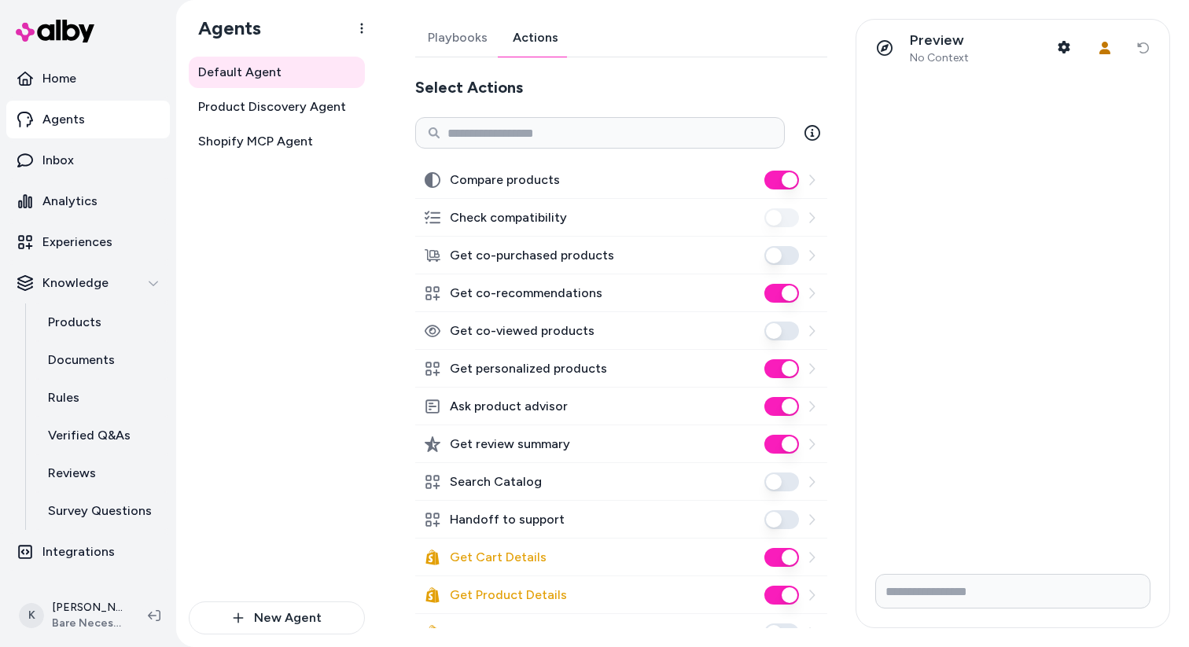
click at [788, 520] on button "Handoff to support" at bounding box center [781, 519] width 35 height 19
click at [781, 515] on button "Handoff to support" at bounding box center [781, 519] width 35 height 19
